Goal: Task Accomplishment & Management: Use online tool/utility

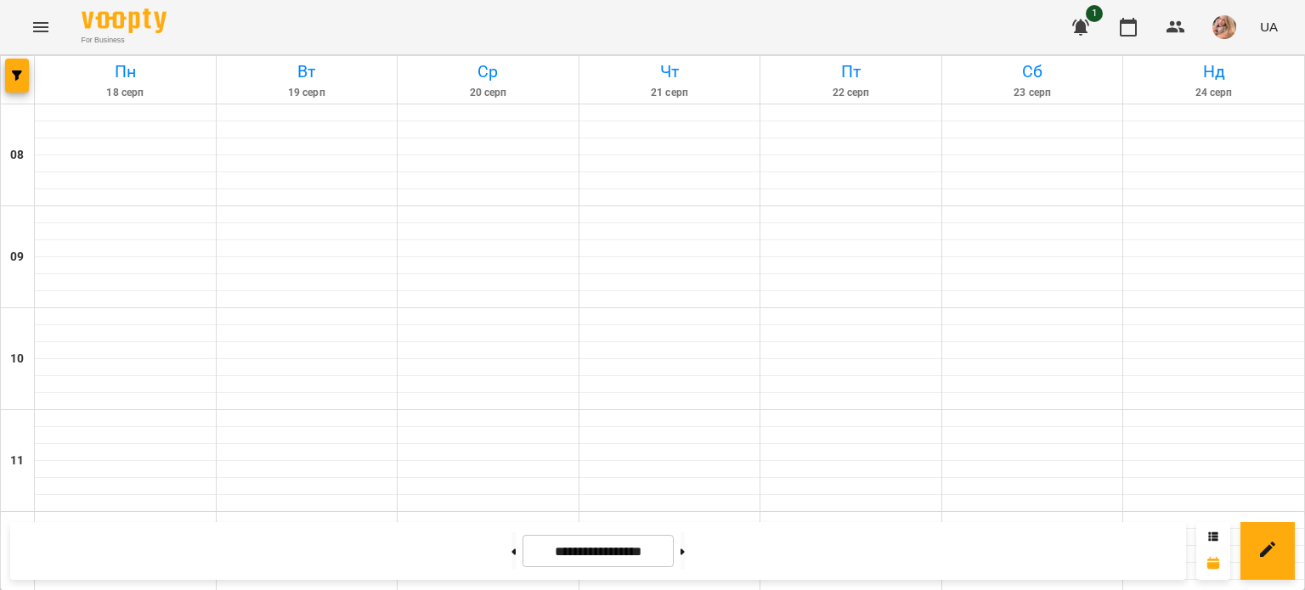
scroll to position [510, 0]
click at [1084, 16] on button "button" at bounding box center [1080, 27] width 41 height 41
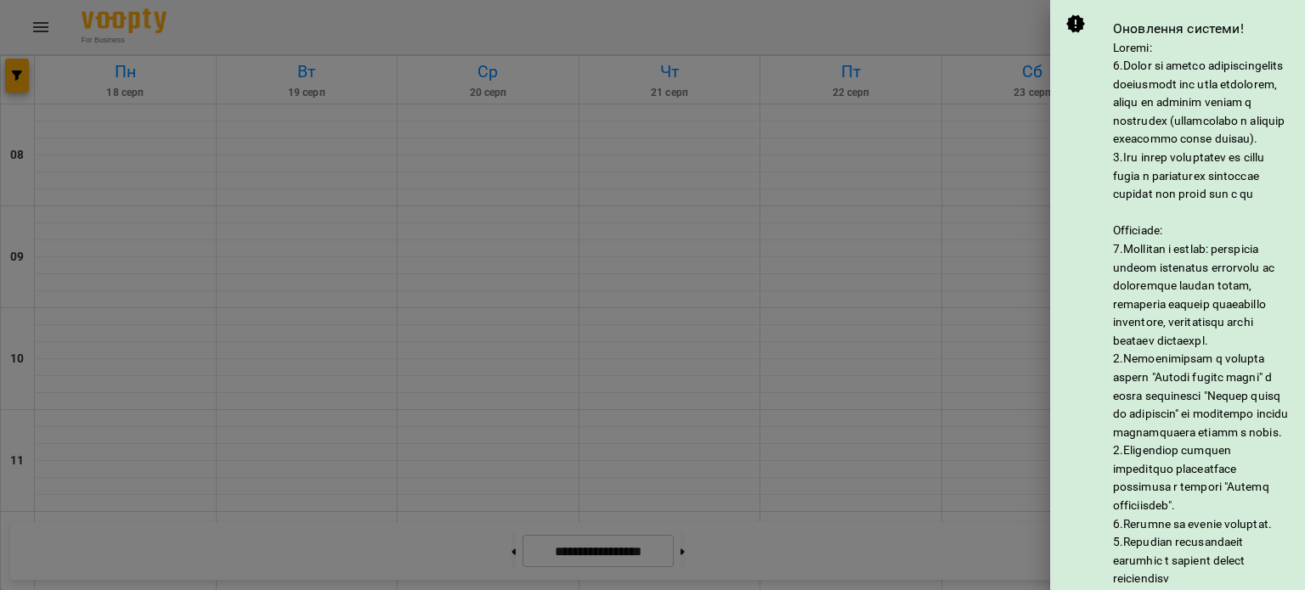
click at [1000, 88] on div at bounding box center [652, 295] width 1305 height 590
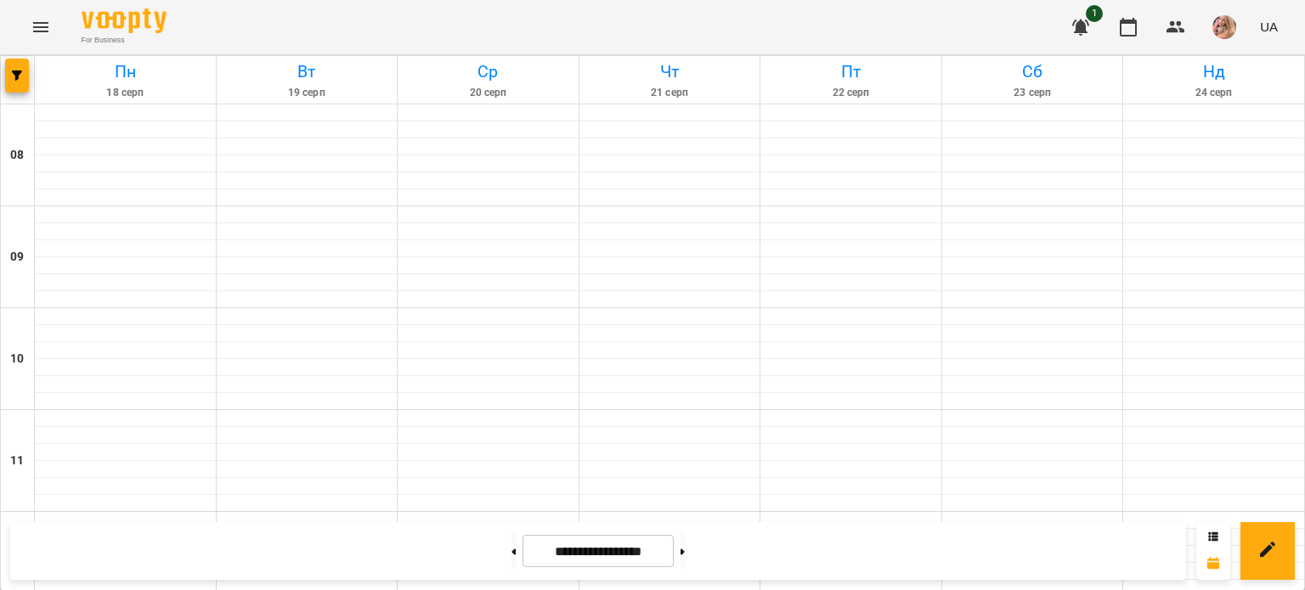
scroll to position [934, 0]
click at [685, 552] on button at bounding box center [682, 551] width 4 height 37
click at [511, 554] on button at bounding box center [513, 551] width 4 height 37
click at [685, 556] on button at bounding box center [682, 551] width 4 height 37
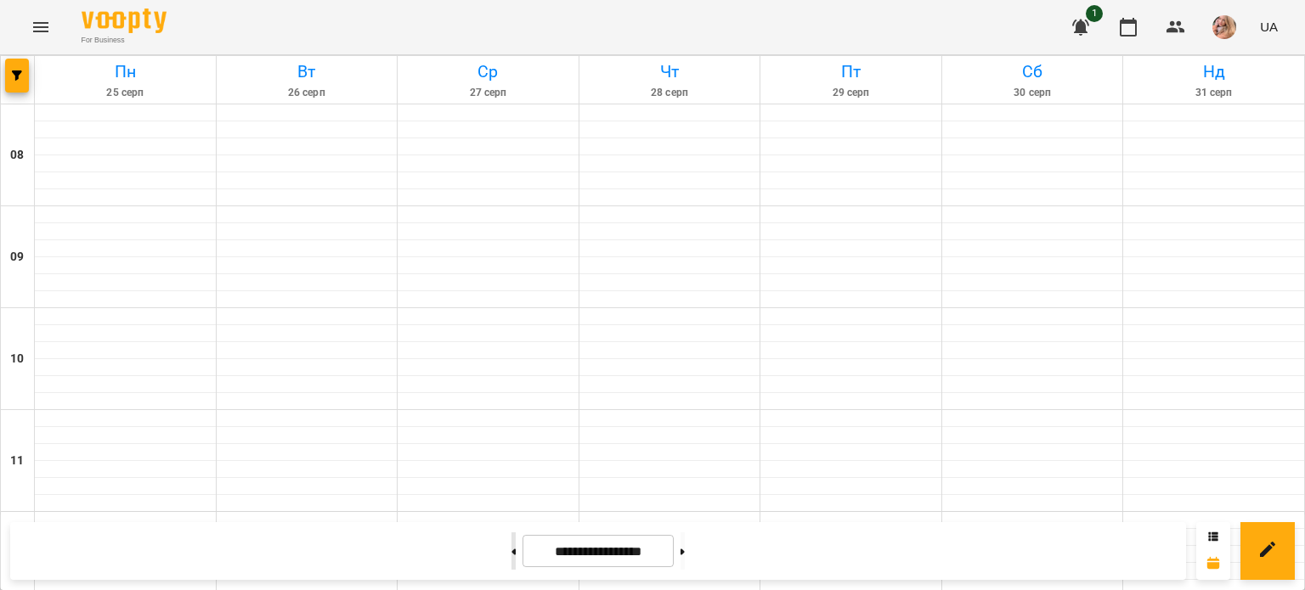
click at [511, 545] on button at bounding box center [513, 551] width 4 height 37
click at [511, 546] on button at bounding box center [513, 551] width 4 height 37
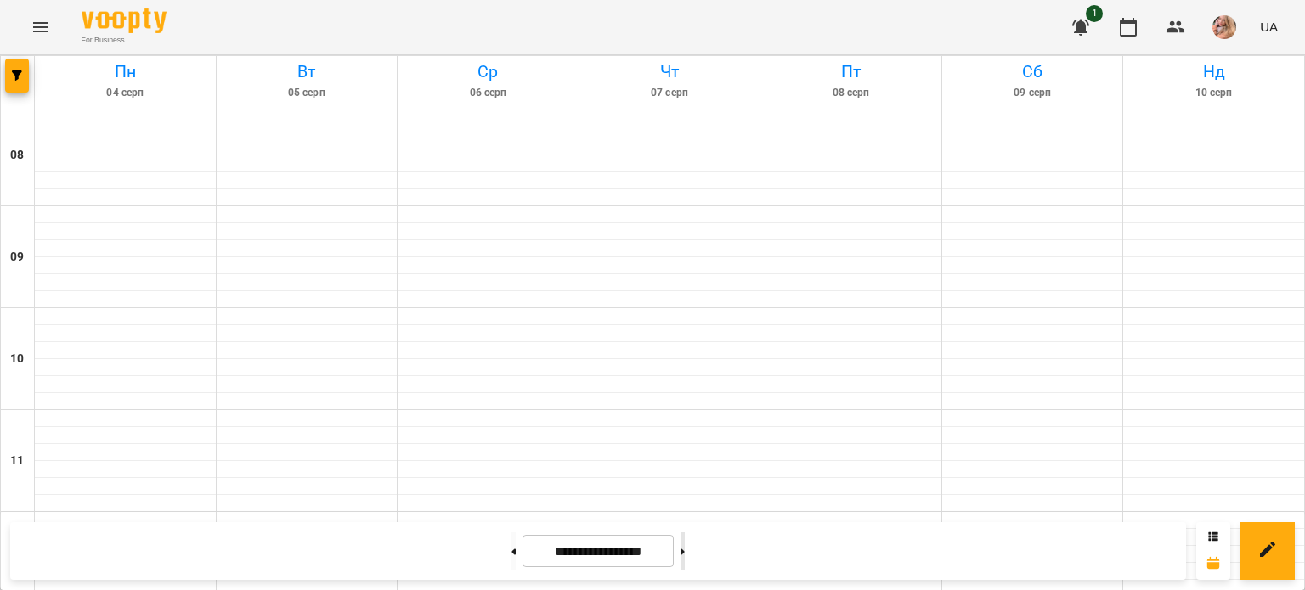
click at [685, 556] on button at bounding box center [682, 551] width 4 height 37
click at [511, 544] on button at bounding box center [513, 551] width 4 height 37
click at [511, 555] on button at bounding box center [513, 551] width 4 height 37
click at [511, 558] on button at bounding box center [513, 551] width 4 height 37
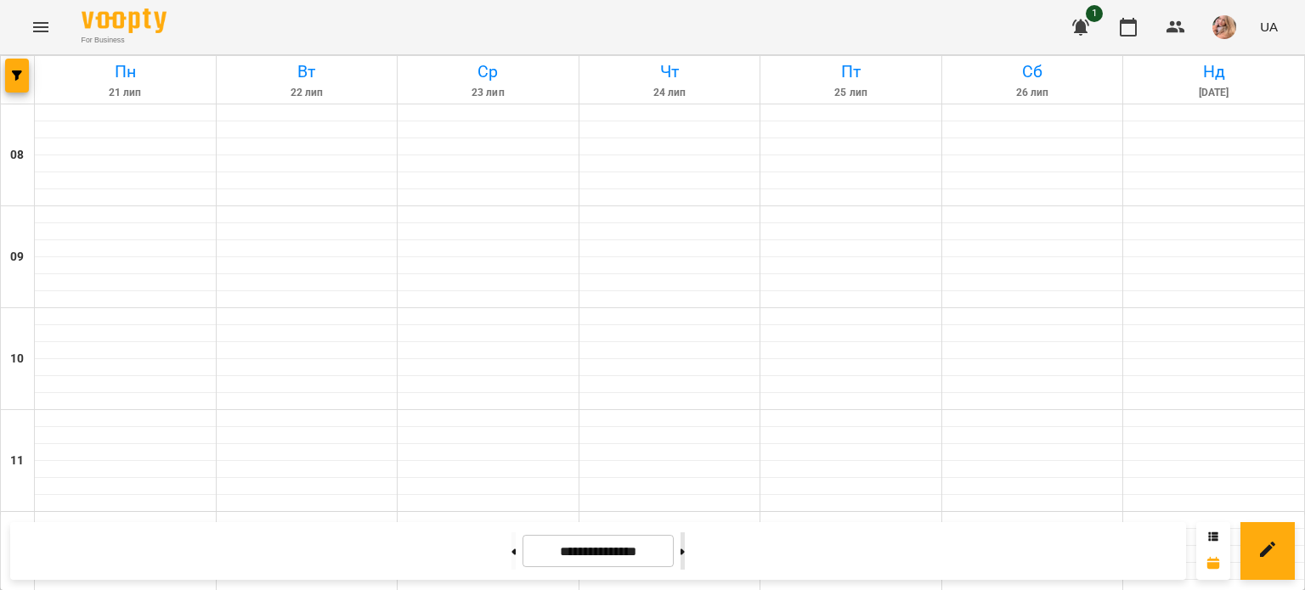
click at [685, 545] on button at bounding box center [682, 551] width 4 height 37
type input "**********"
